Goal: Transaction & Acquisition: Purchase product/service

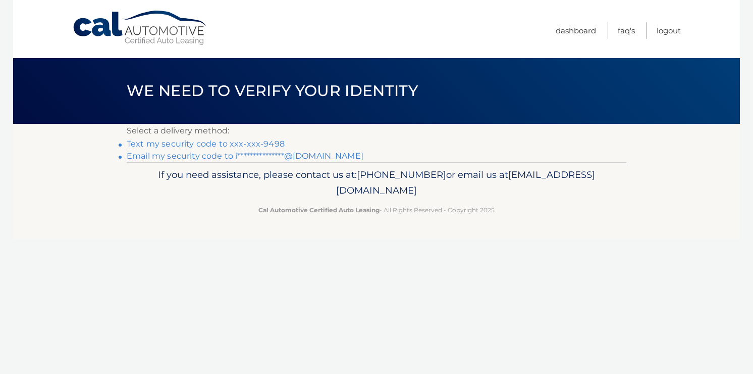
click at [271, 142] on link "Text my security code to xxx-xxx-9498" at bounding box center [206, 144] width 158 height 10
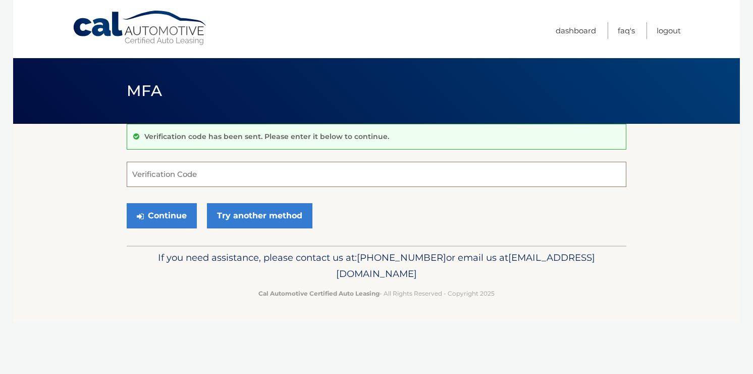
click at [211, 164] on input "Verification Code" at bounding box center [377, 174] width 500 height 25
type input "193336"
click at [127, 203] on button "Continue" at bounding box center [162, 215] width 70 height 25
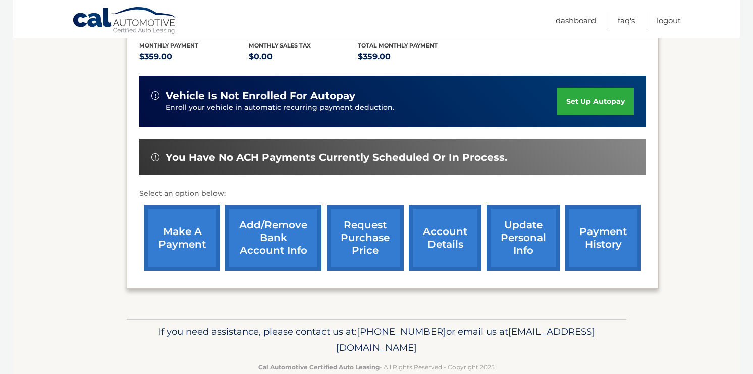
scroll to position [252, 0]
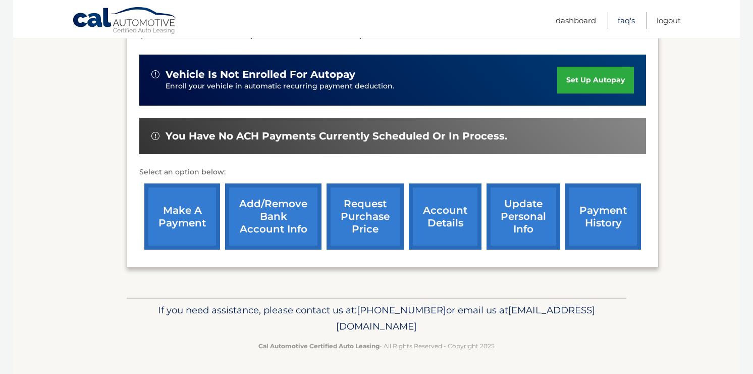
click at [626, 22] on link "FAQ's" at bounding box center [626, 20] width 17 height 17
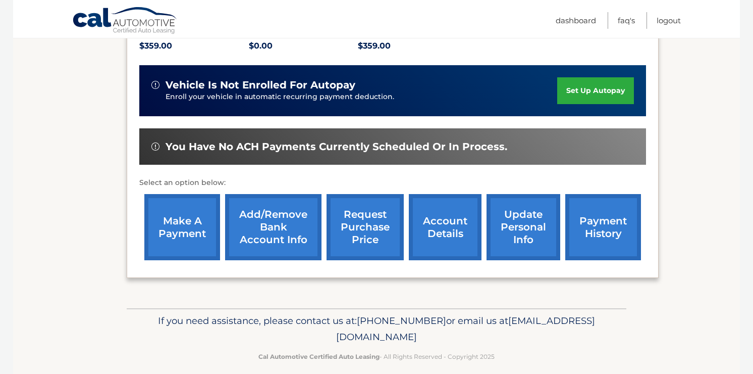
scroll to position [250, 0]
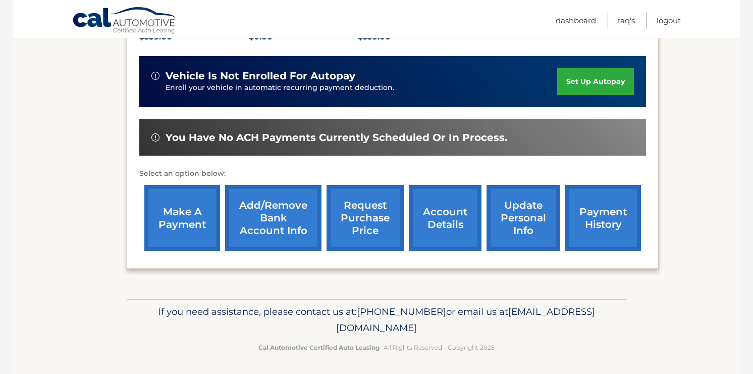
click at [445, 207] on link "account details" at bounding box center [445, 218] width 73 height 66
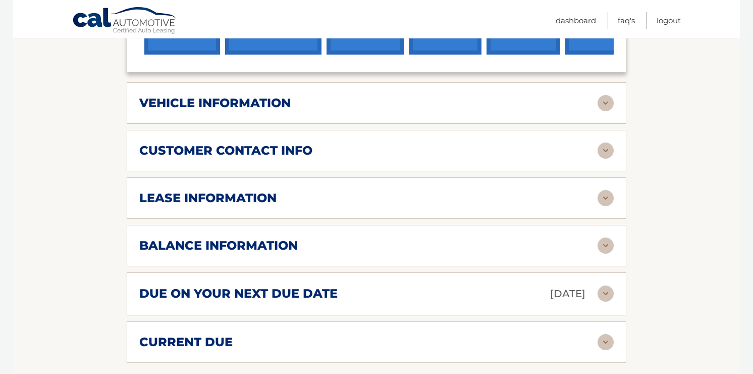
scroll to position [461, 0]
click at [608, 197] on img at bounding box center [606, 197] width 16 height 16
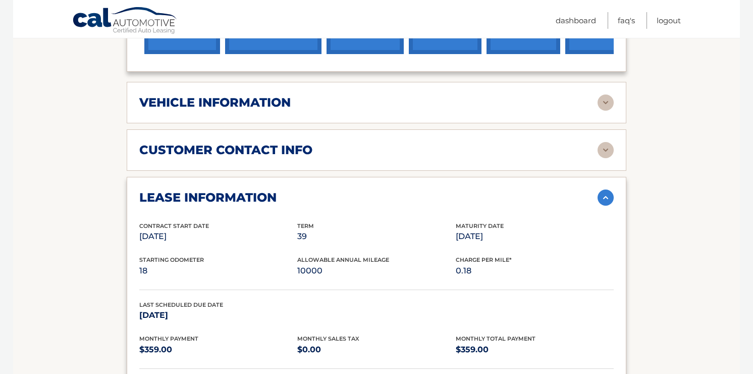
click at [608, 197] on img at bounding box center [606, 197] width 16 height 16
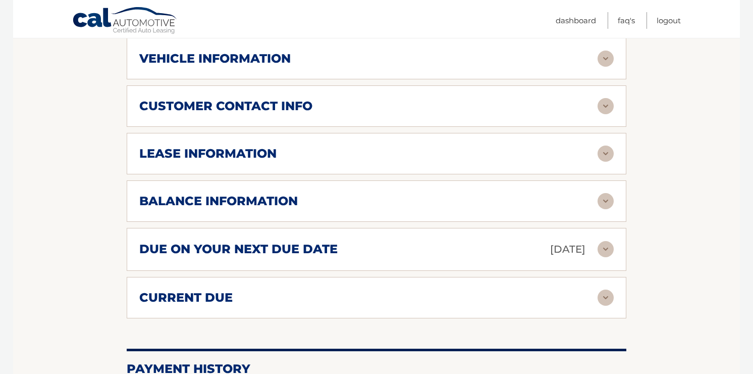
scroll to position [510, 0]
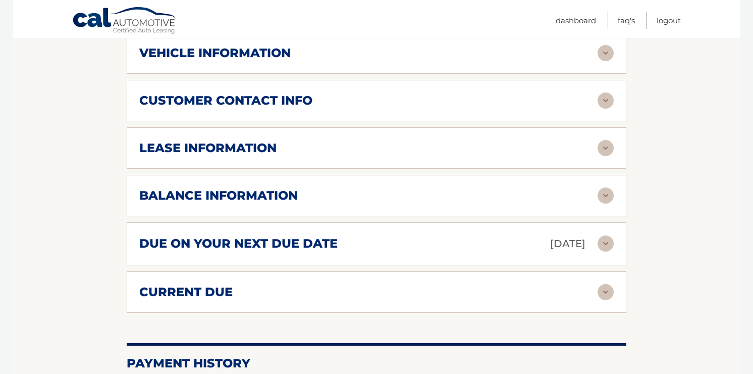
click at [603, 141] on img at bounding box center [606, 148] width 16 height 16
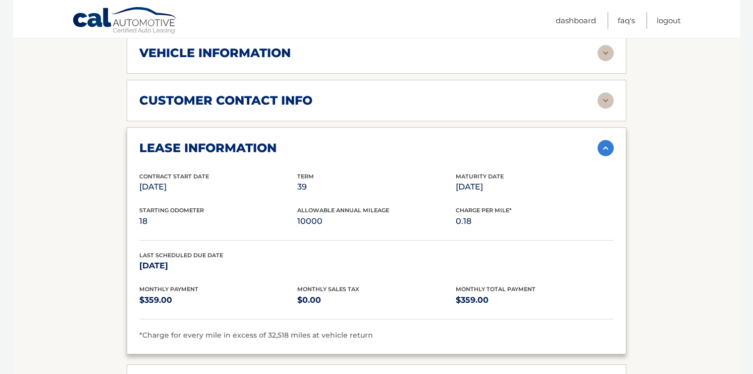
click at [605, 149] on img at bounding box center [606, 148] width 16 height 16
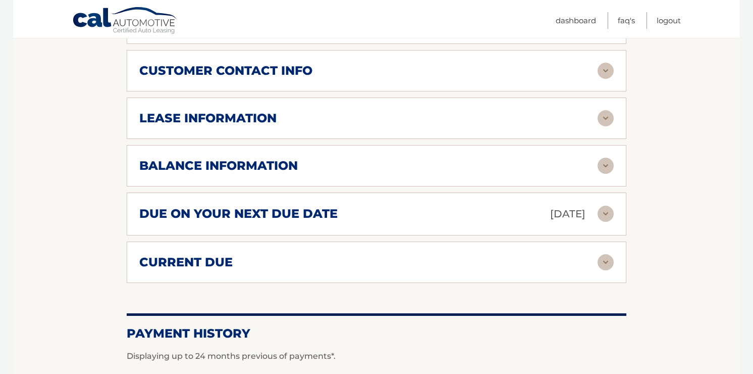
scroll to position [542, 0]
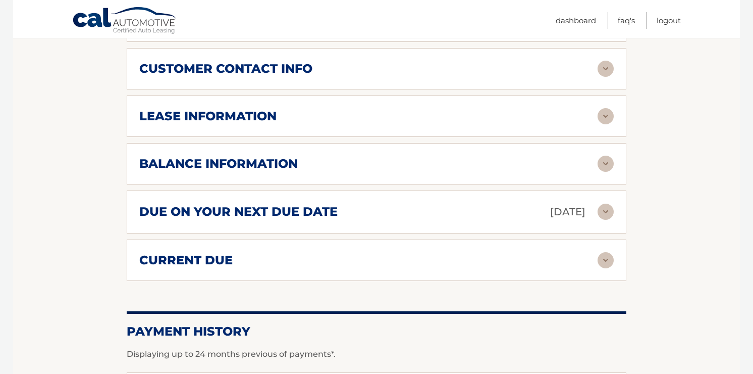
click at [605, 159] on img at bounding box center [606, 164] width 16 height 16
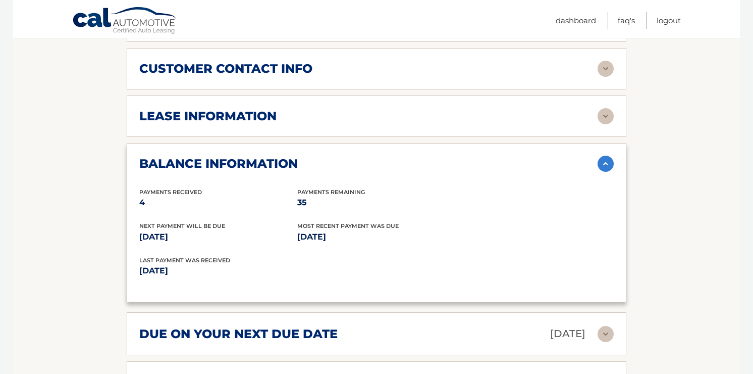
click at [605, 169] on img at bounding box center [606, 164] width 16 height 16
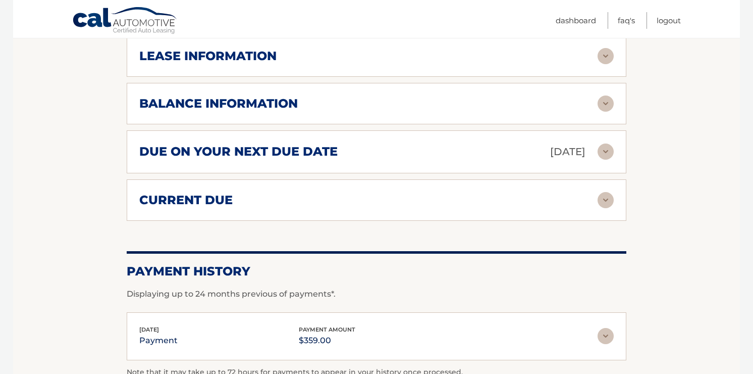
scroll to position [607, 0]
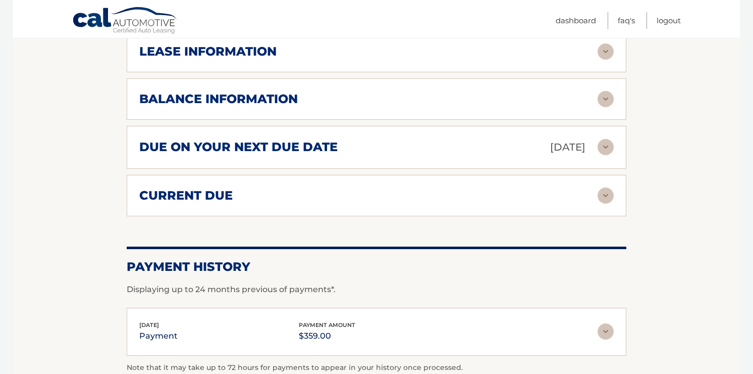
click at [601, 190] on img at bounding box center [606, 195] width 16 height 16
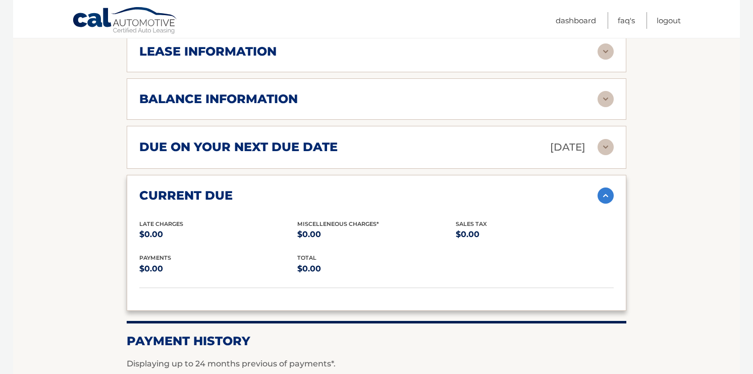
click at [602, 198] on img at bounding box center [606, 195] width 16 height 16
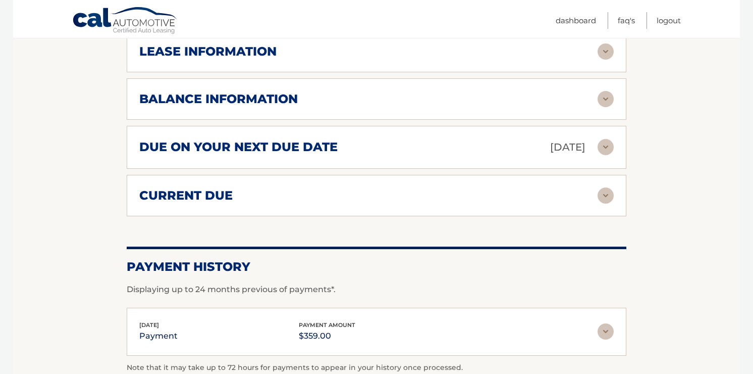
click at [606, 148] on img at bounding box center [606, 147] width 16 height 16
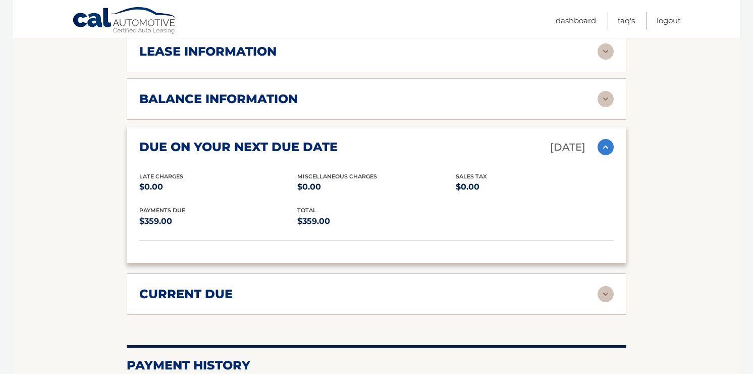
click at [606, 148] on img at bounding box center [606, 147] width 16 height 16
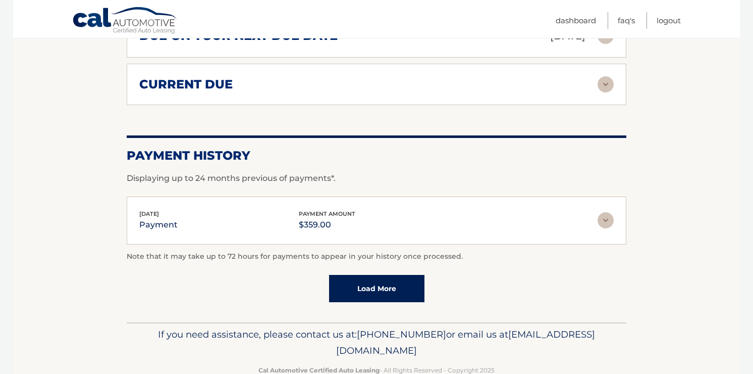
scroll to position [719, 0]
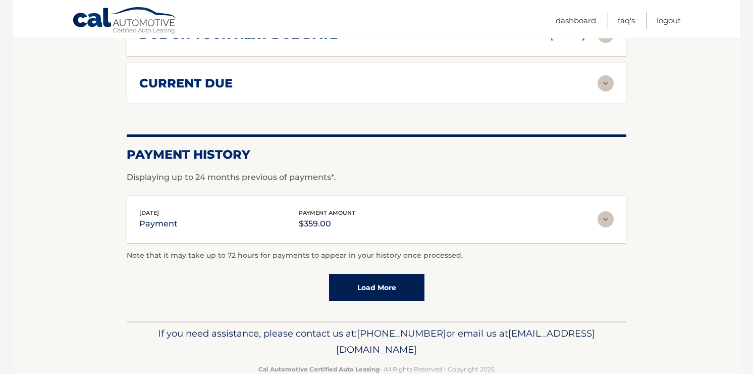
click at [606, 222] on img at bounding box center [606, 219] width 16 height 16
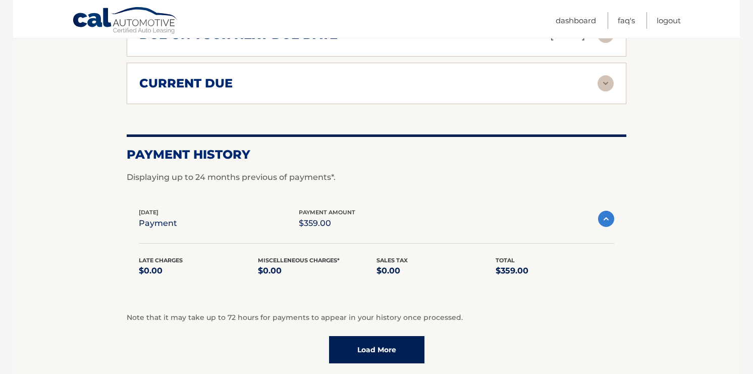
click at [606, 222] on img at bounding box center [606, 219] width 16 height 16
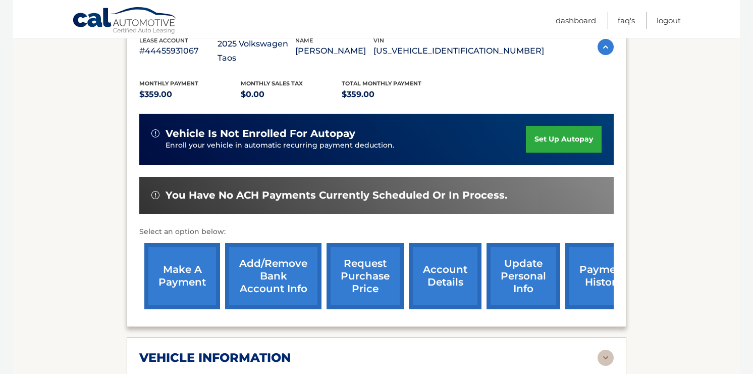
scroll to position [234, 0]
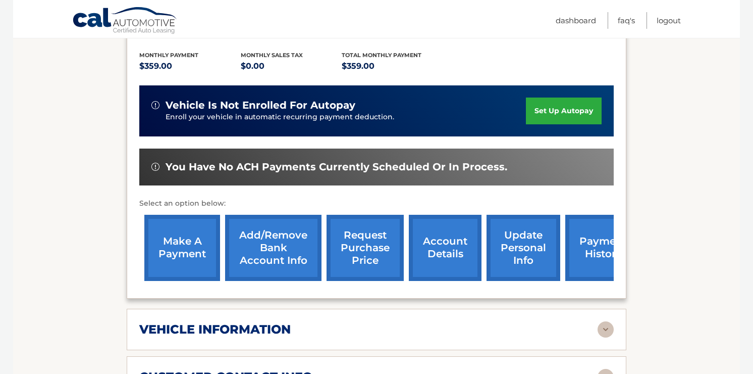
click at [174, 252] on link "make a payment" at bounding box center [182, 248] width 76 height 66
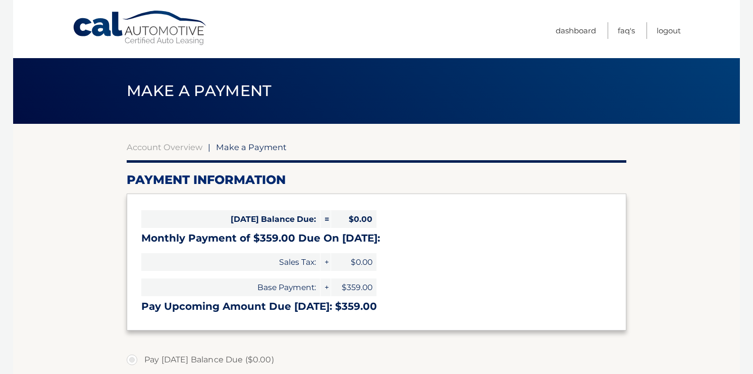
select select "Yzc2MjgwZjAtODcyMS00MjYzLThlZjAtMWU4Y2QxNTg2YzRj"
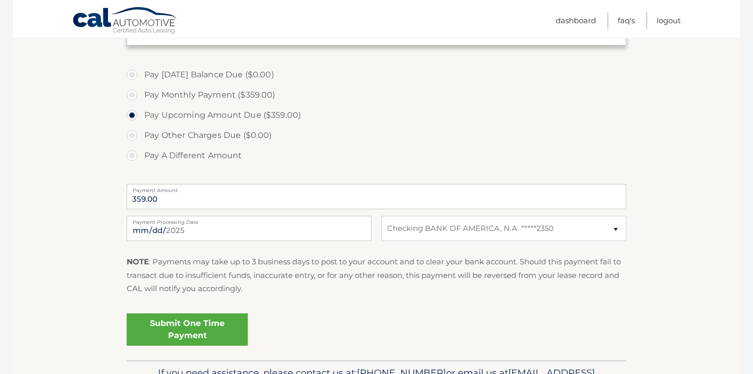
scroll to position [287, 0]
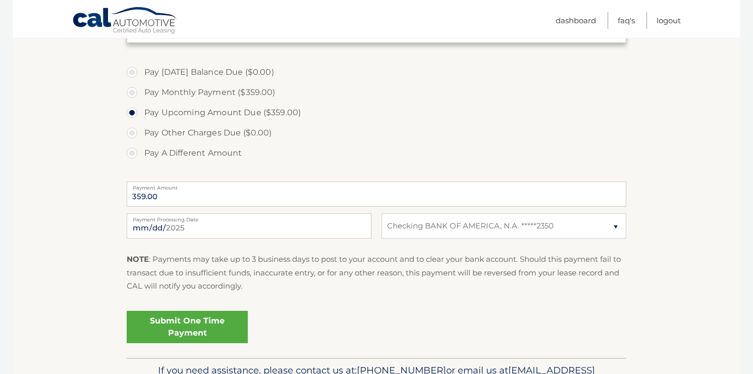
click at [217, 322] on link "Submit One Time Payment" at bounding box center [187, 327] width 121 height 32
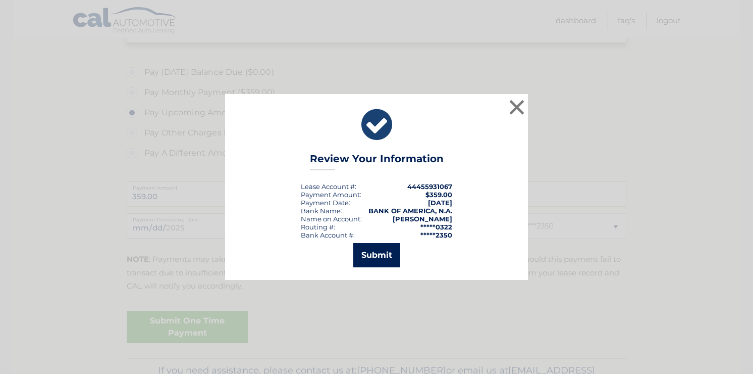
click at [383, 258] on button "Submit" at bounding box center [376, 255] width 47 height 24
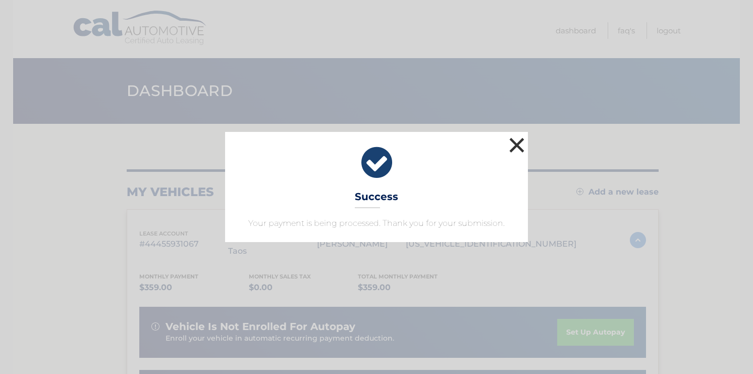
click at [517, 141] on button "×" at bounding box center [517, 145] width 20 height 20
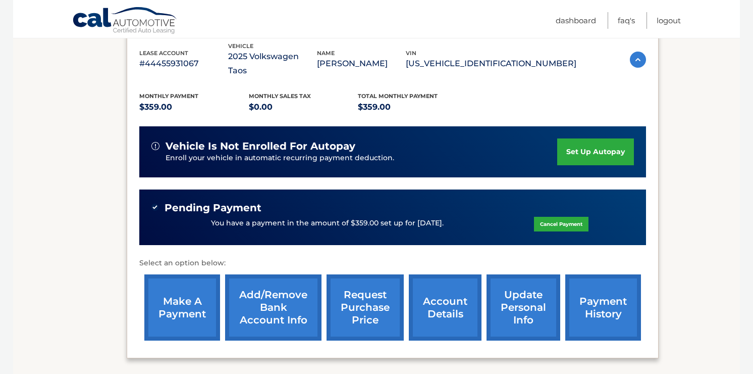
scroll to position [181, 0]
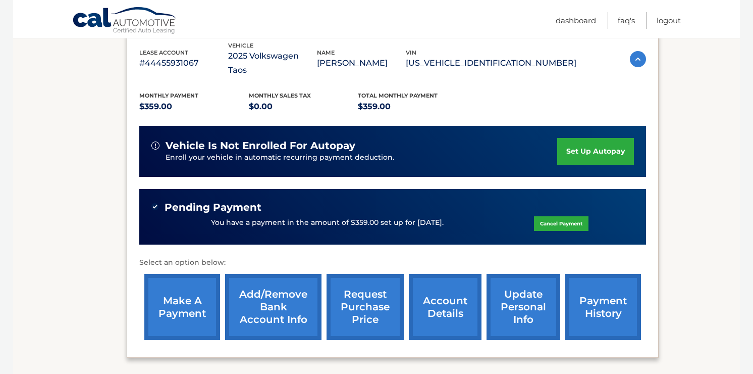
click at [417, 224] on p "You have a payment in the amount of $359.00 set up for 9/29/2025." at bounding box center [327, 222] width 233 height 11
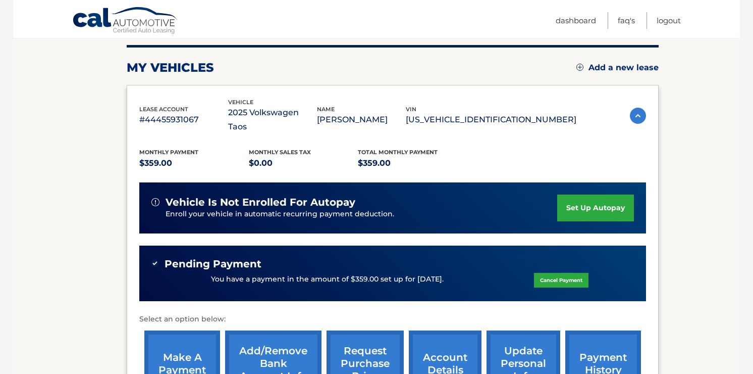
scroll to position [0, 0]
